Goal: Task Accomplishment & Management: Complete application form

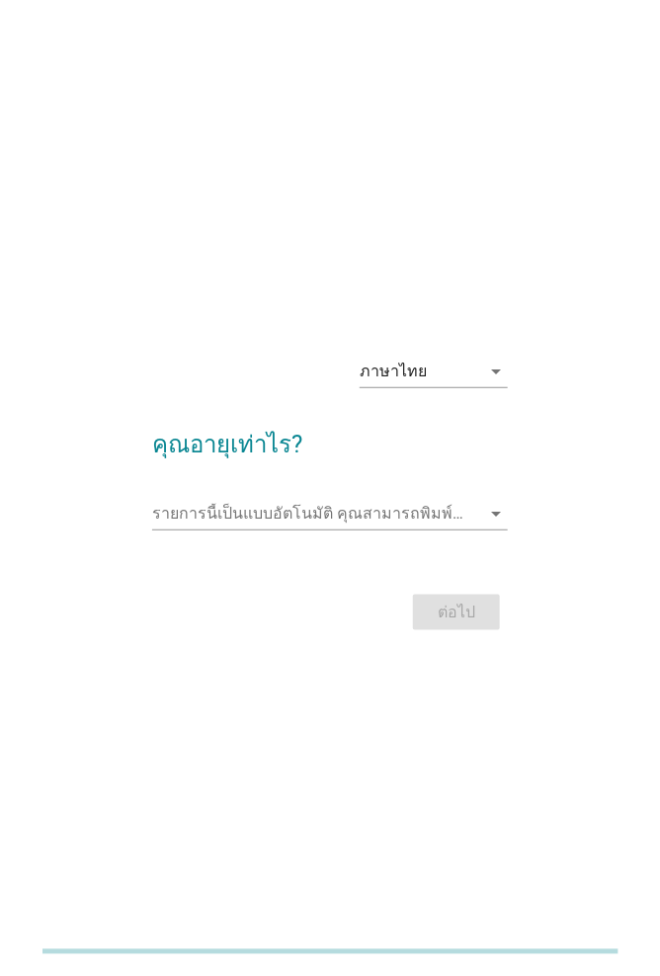
click at [474, 530] on div "รายการนี้เป็นแบบอัตโนมัติ [PERSON_NAME]พิมพ์ลงในรายการนี้ arrow_drop_down" at bounding box center [330, 514] width 356 height 32
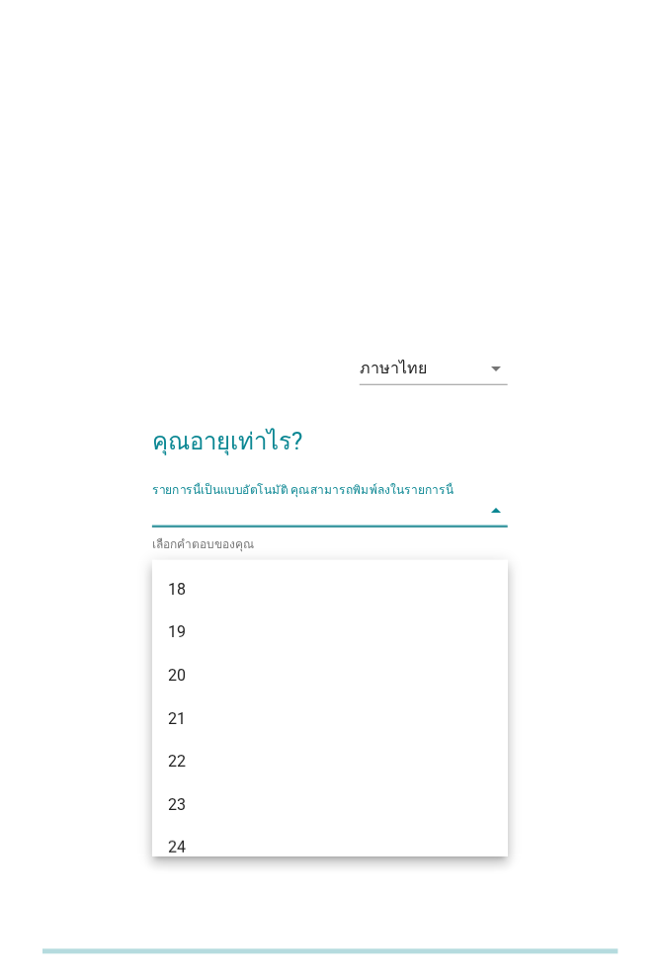
click at [542, 474] on div "ภาษาไทย arrow_drop_down คุณอายุเท่าไร? รายการนี้เป็นแบบอัตโนมัติ [PERSON_NAME]พ…" at bounding box center [330, 488] width 581 height 335
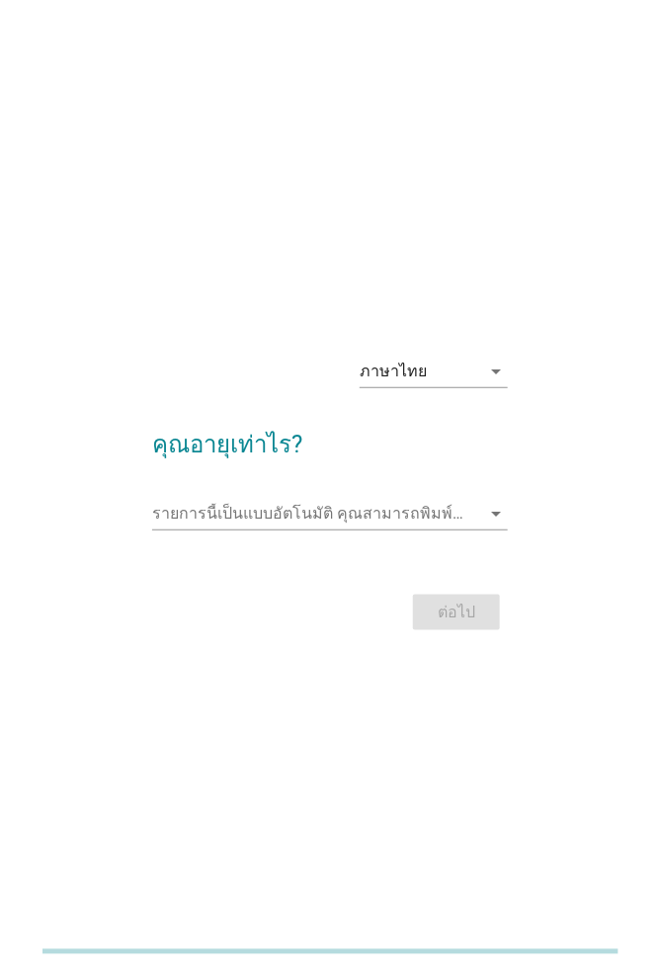
click at [476, 530] on input "รายการนี้เป็นแบบอัตโนมัติ คุณสามารถพิมพ์ลงในรายการนี้" at bounding box center [316, 514] width 328 height 32
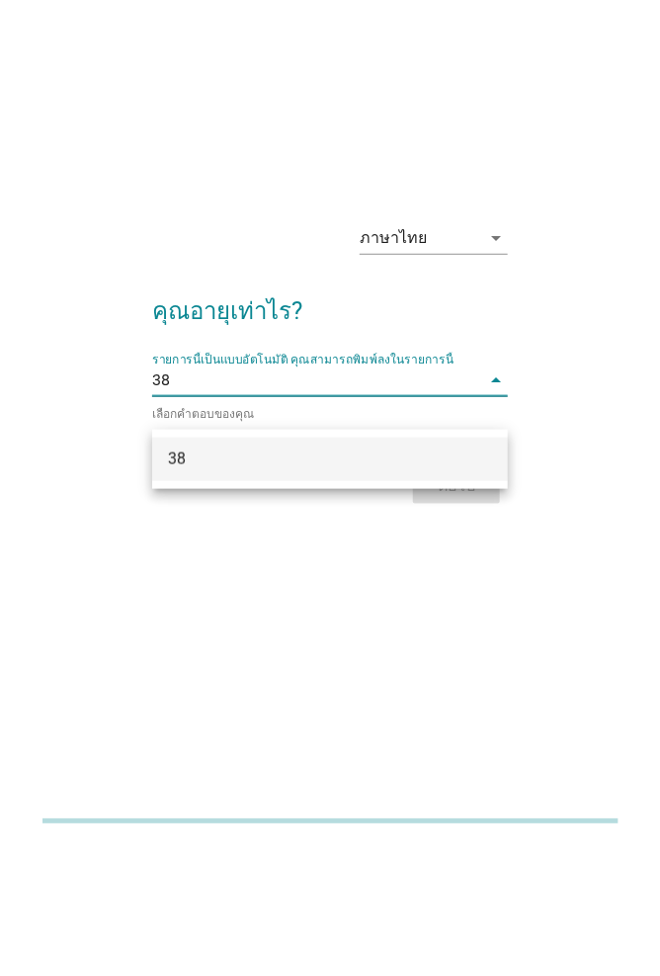
type input "38"
click at [578, 629] on div "ภาษาไทย arrow_drop_down คุณอายุเท่าไร? รายการนี้เป็นแบบอัตโนมัติ [PERSON_NAME]พ…" at bounding box center [330, 488] width 581 height 335
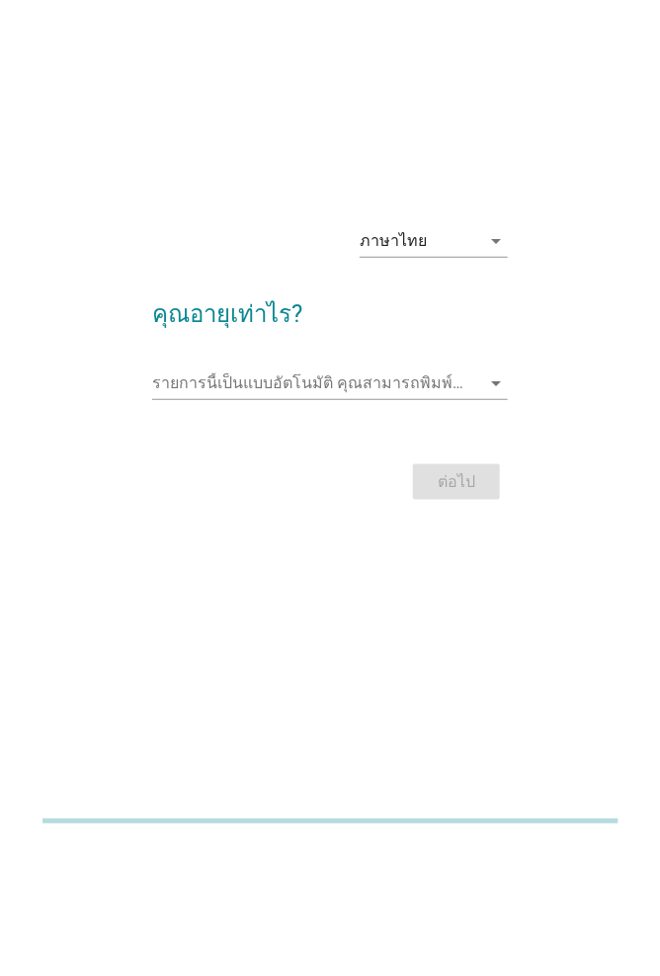
scroll to position [2, 0]
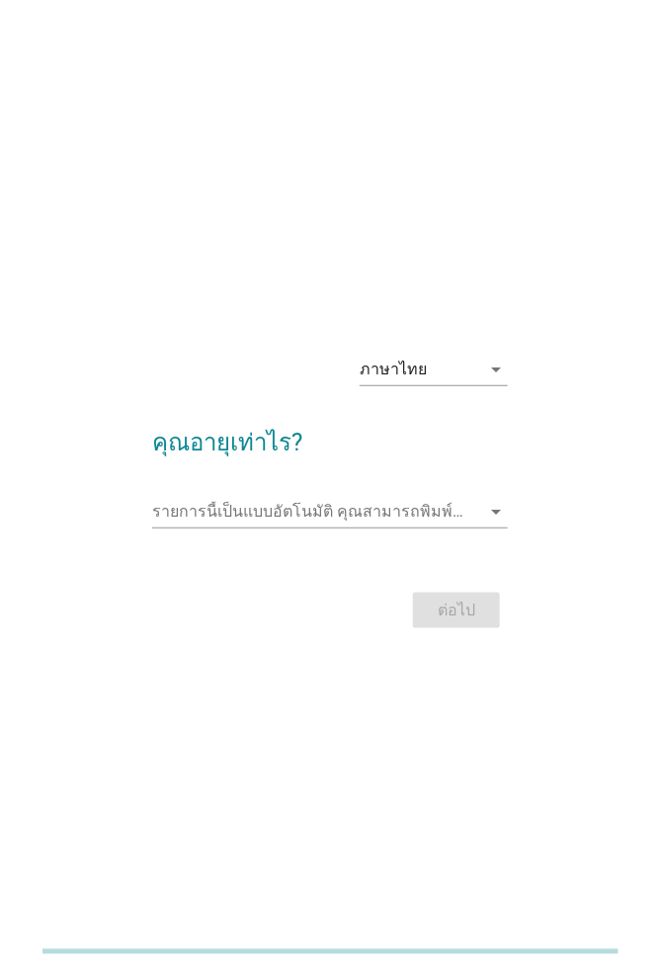
click at [477, 528] on input "รายการนี้เป็นแบบอัตโนมัติ คุณสามารถพิมพ์ลงในรายการนี้" at bounding box center [316, 512] width 328 height 32
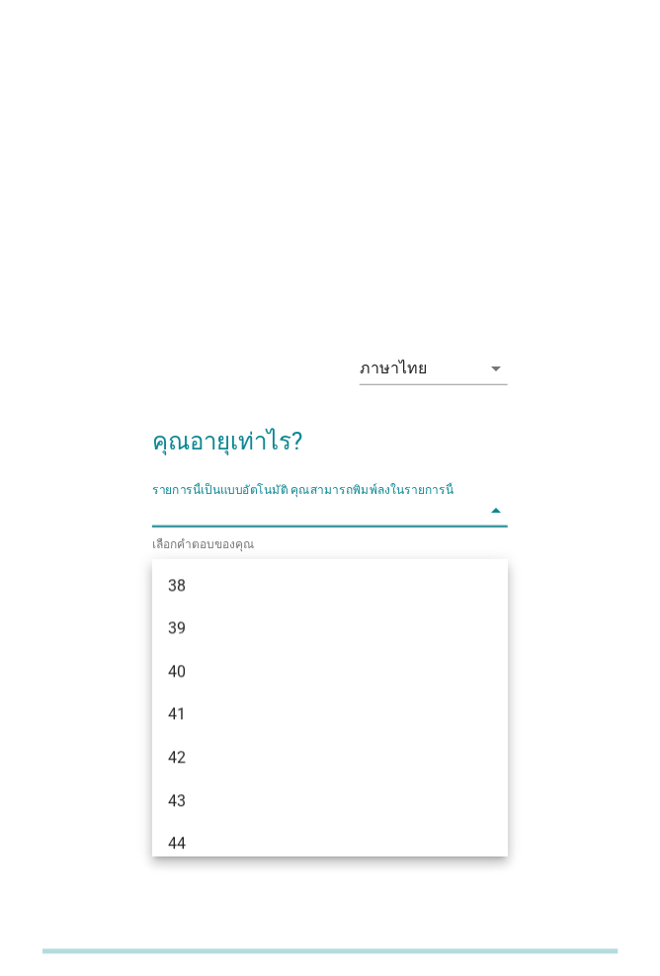
scroll to position [866, 0]
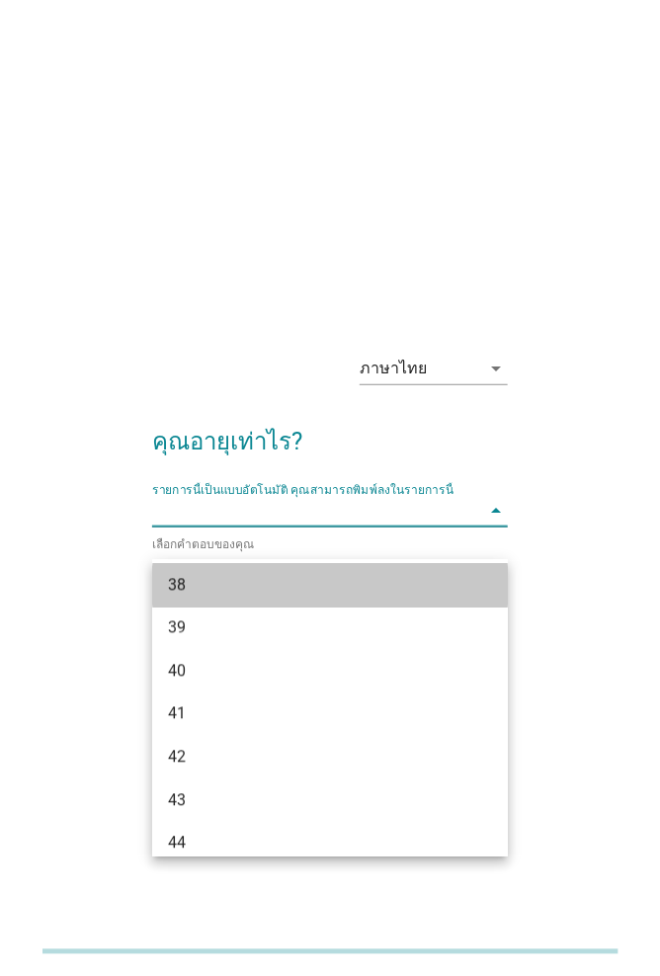
click at [259, 580] on div "38" at bounding box center [316, 586] width 297 height 24
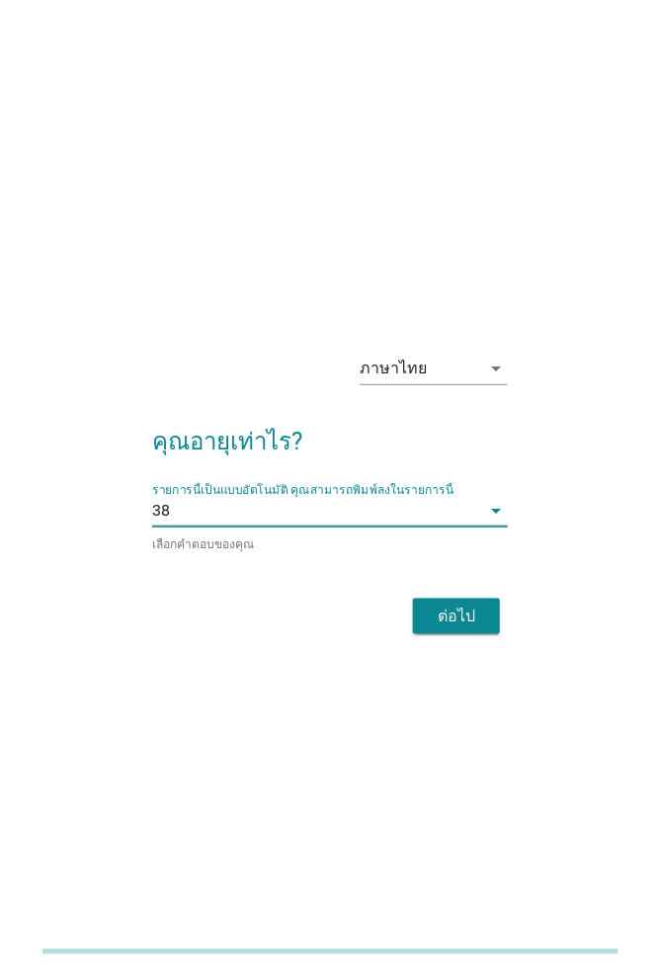
click at [606, 482] on div "ภาษาไทย arrow_drop_down คุณอายุเท่าไร? รายการนี้เป็นแบบอัตโนมัติ [PERSON_NAME]พ…" at bounding box center [330, 488] width 581 height 335
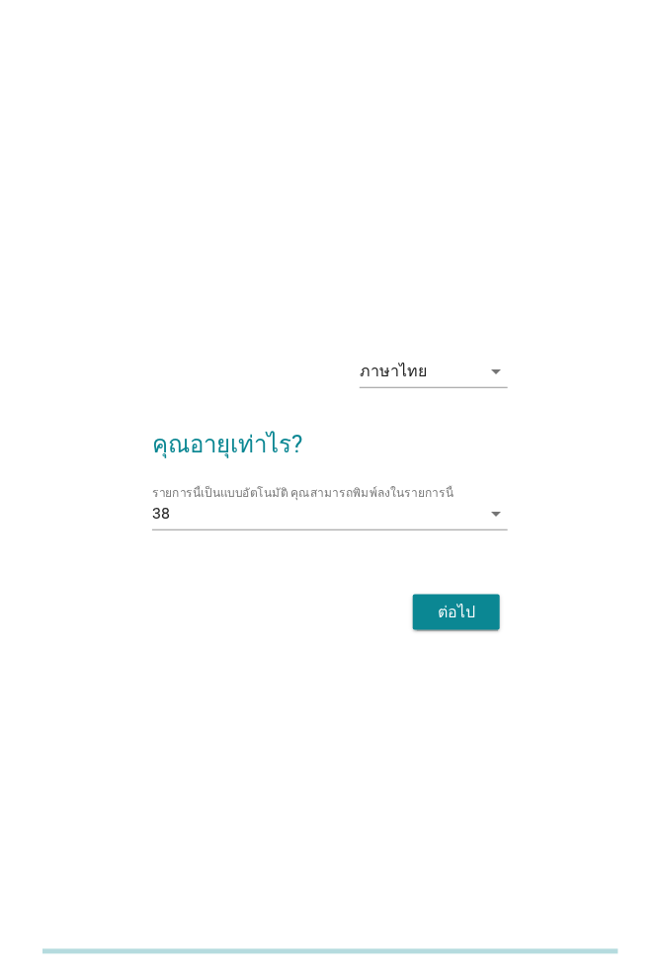
click at [467, 625] on div "ต่อไป" at bounding box center [456, 613] width 55 height 24
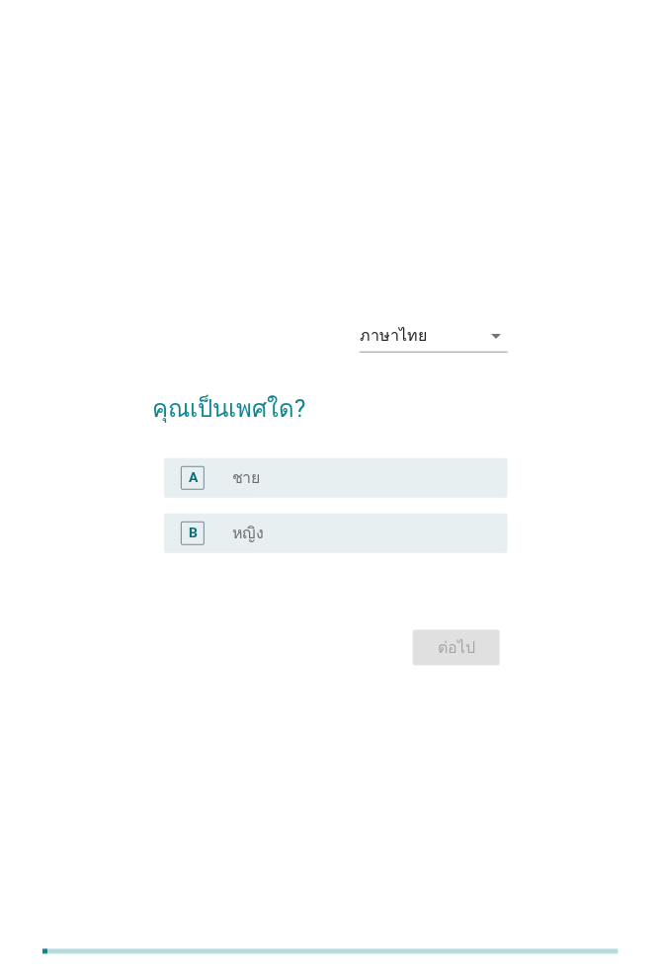
click at [377, 488] on div "radio_button_unchecked ชาย" at bounding box center [354, 478] width 244 height 20
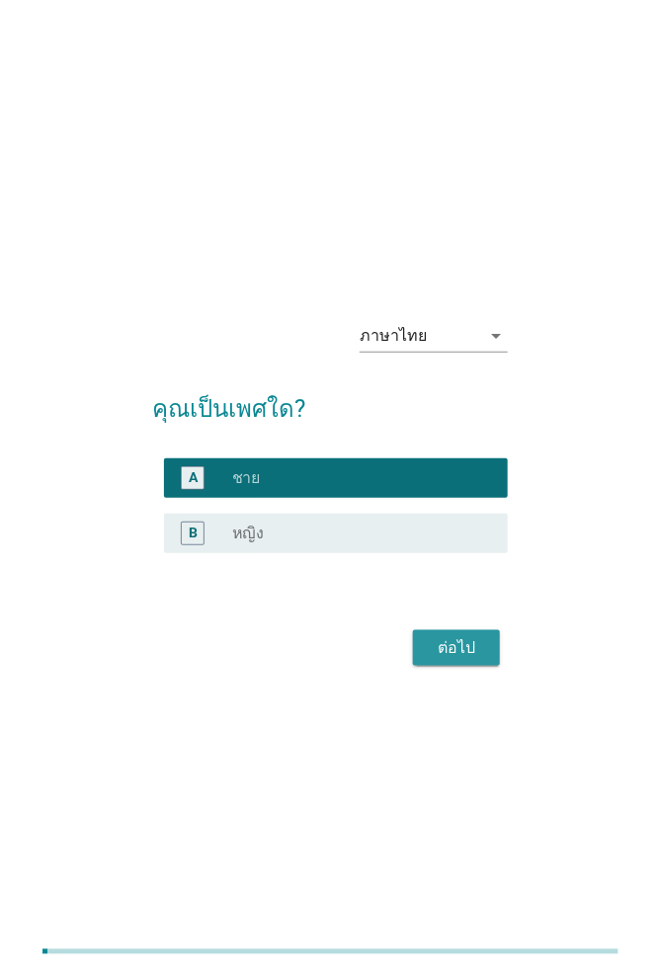
click at [466, 660] on div "ต่อไป" at bounding box center [456, 648] width 55 height 24
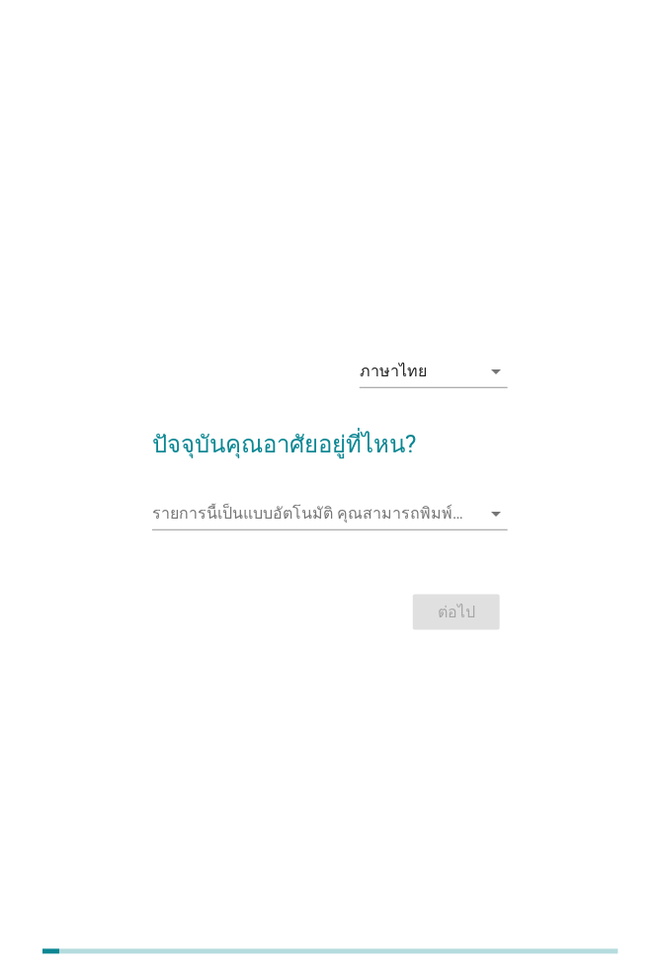
click at [478, 530] on input "รายการนี้เป็นแบบอัตโนมัติ คุณสามารถพิมพ์ลงในรายการนี้" at bounding box center [316, 514] width 328 height 32
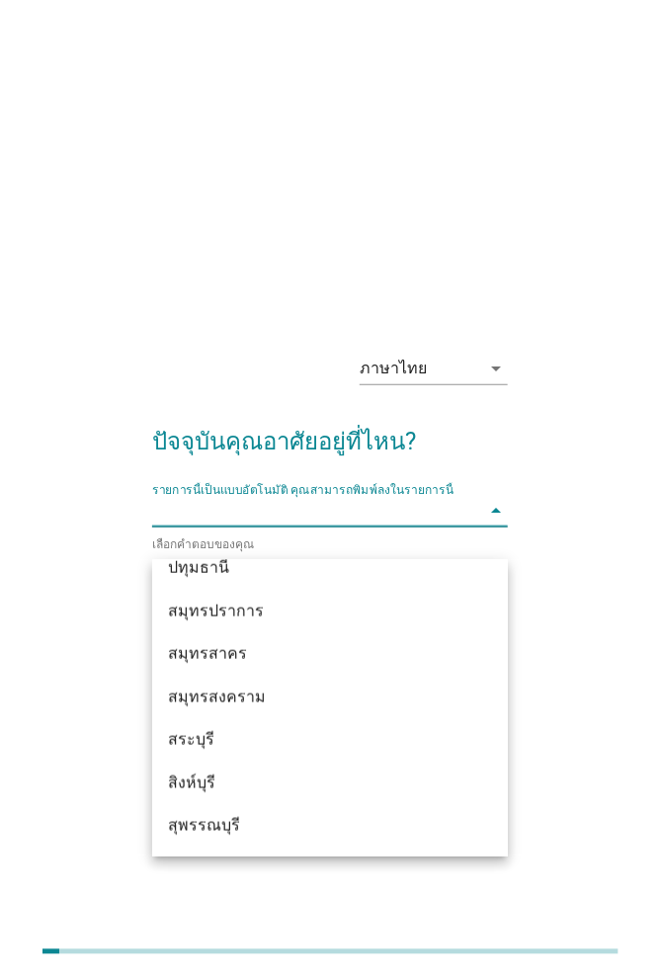
scroll to position [1917, 0]
click at [276, 567] on div "ปทุมธานี" at bounding box center [316, 568] width 297 height 24
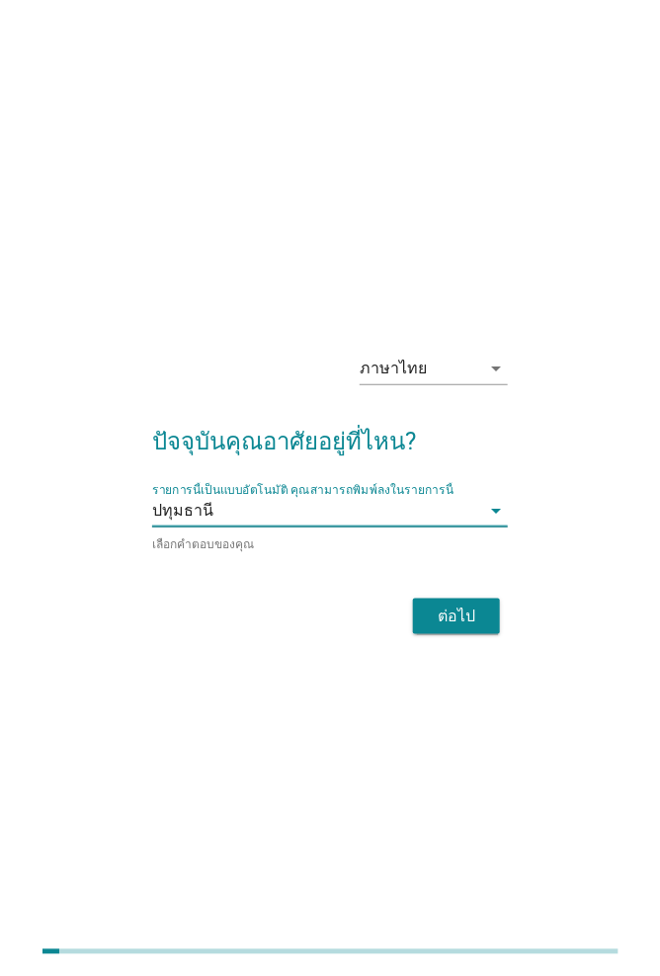
click at [611, 527] on div "ภาษาไทย arrow_drop_down ปัจจุบันคุณอาศัยอยู่ที่ไหน? รายการนี้เป็นแบบอัตโนมัติ […" at bounding box center [330, 488] width 581 height 335
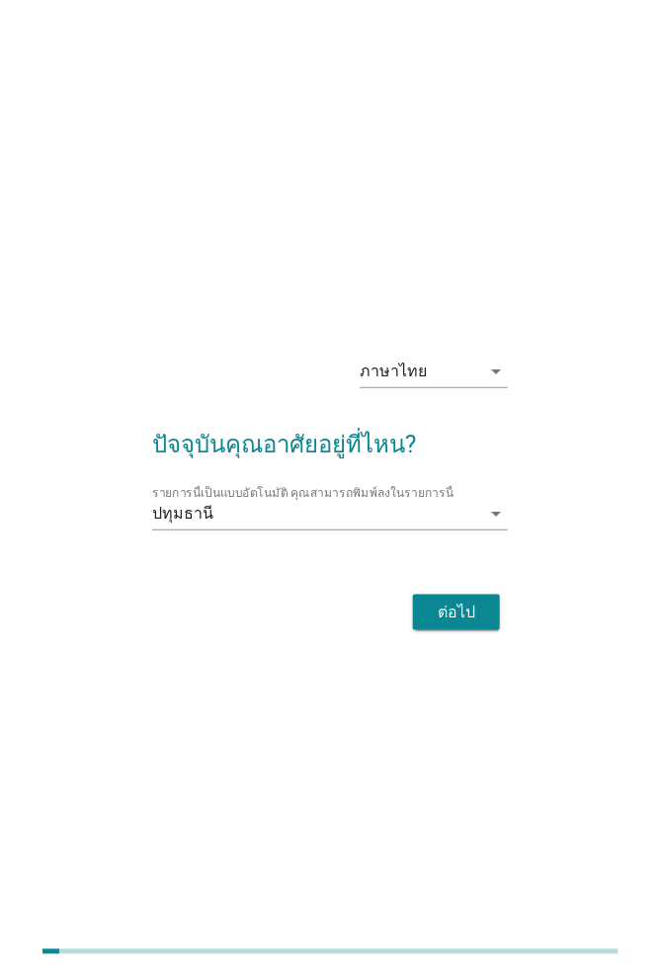
click at [482, 625] on div "ต่อไป" at bounding box center [456, 613] width 55 height 24
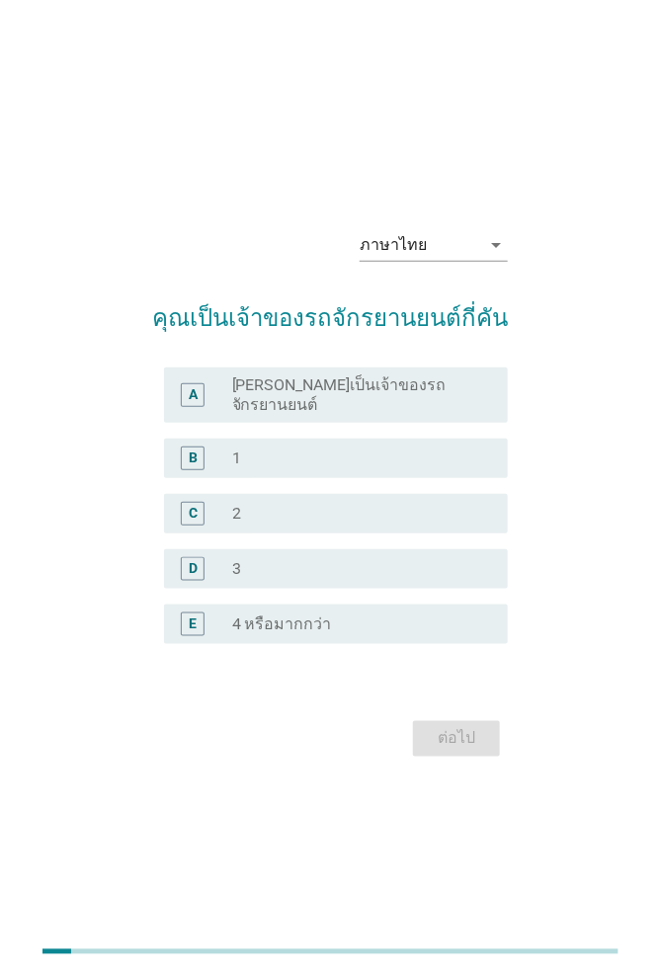
click at [443, 415] on label "[PERSON_NAME]เป็นเจ้าของรถจักรยานยนต์" at bounding box center [354, 395] width 244 height 40
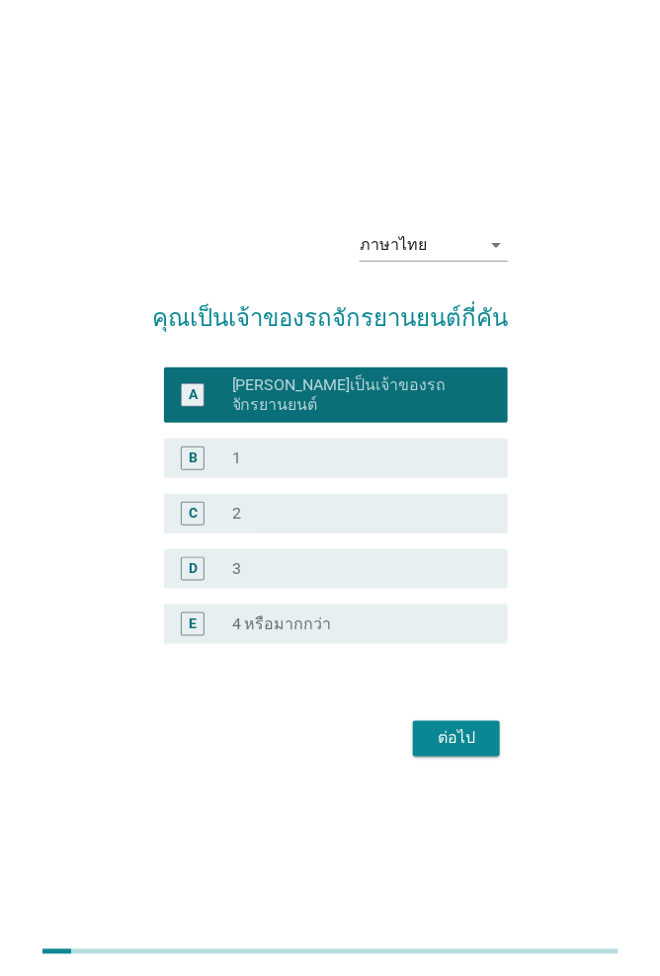
click at [486, 757] on button "ต่อไป" at bounding box center [456, 739] width 87 height 36
